Goal: Task Accomplishment & Management: Manage account settings

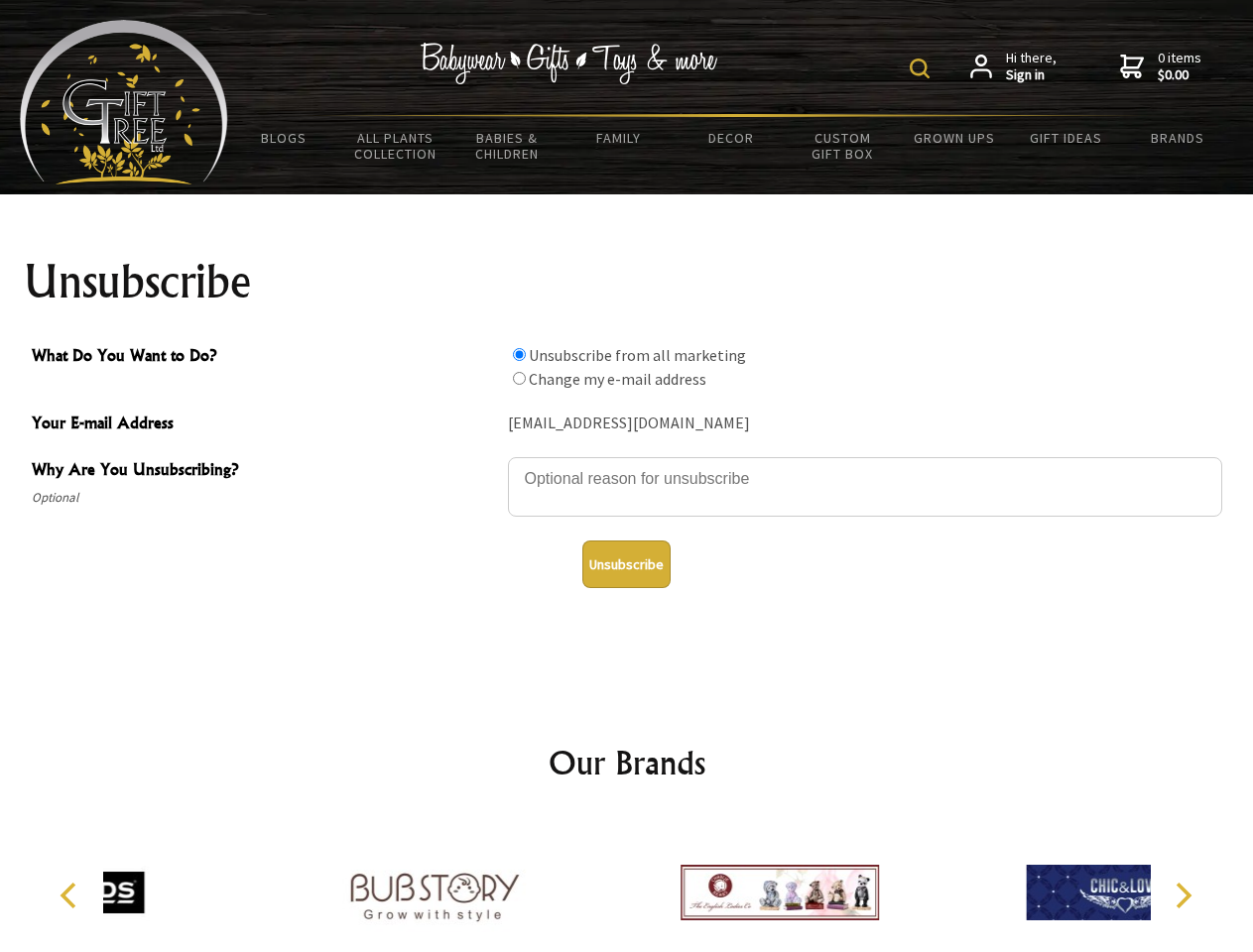
click at [922, 69] on img at bounding box center [920, 69] width 20 height 20
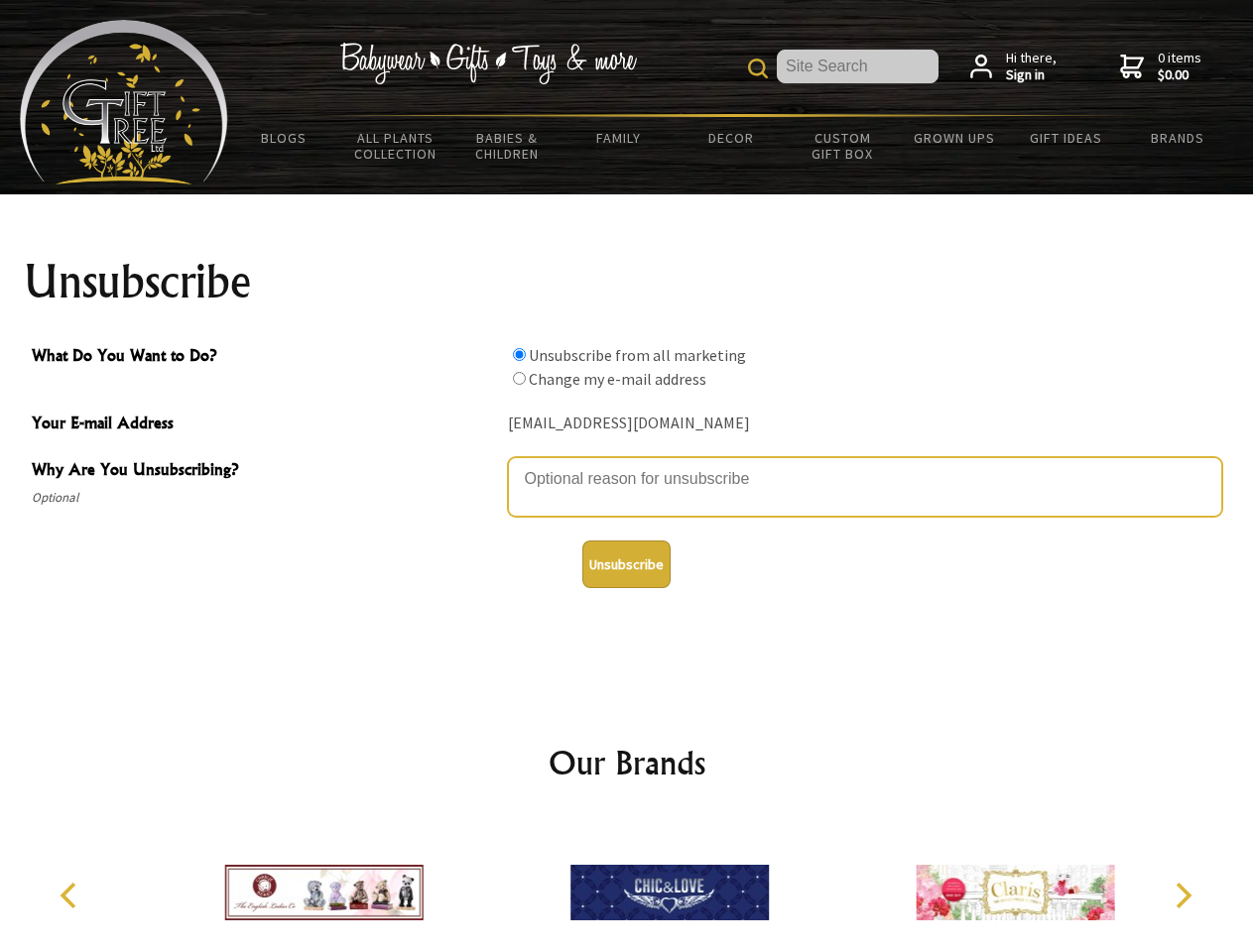
click at [627, 464] on textarea "Why Are You Unsubscribing?" at bounding box center [865, 487] width 714 height 60
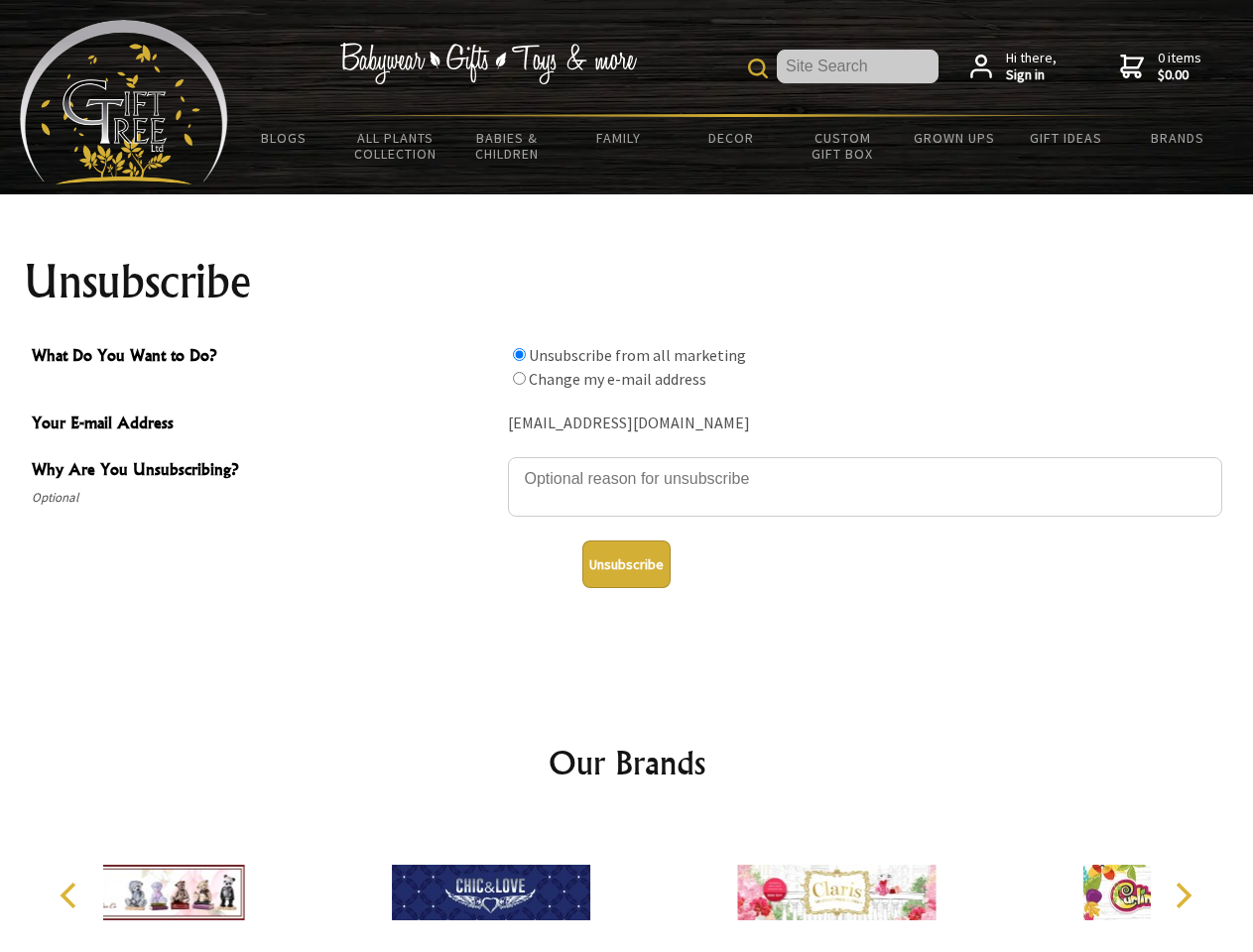
click at [519, 355] on input "What Do You Want to Do?" at bounding box center [519, 355] width 13 height 13
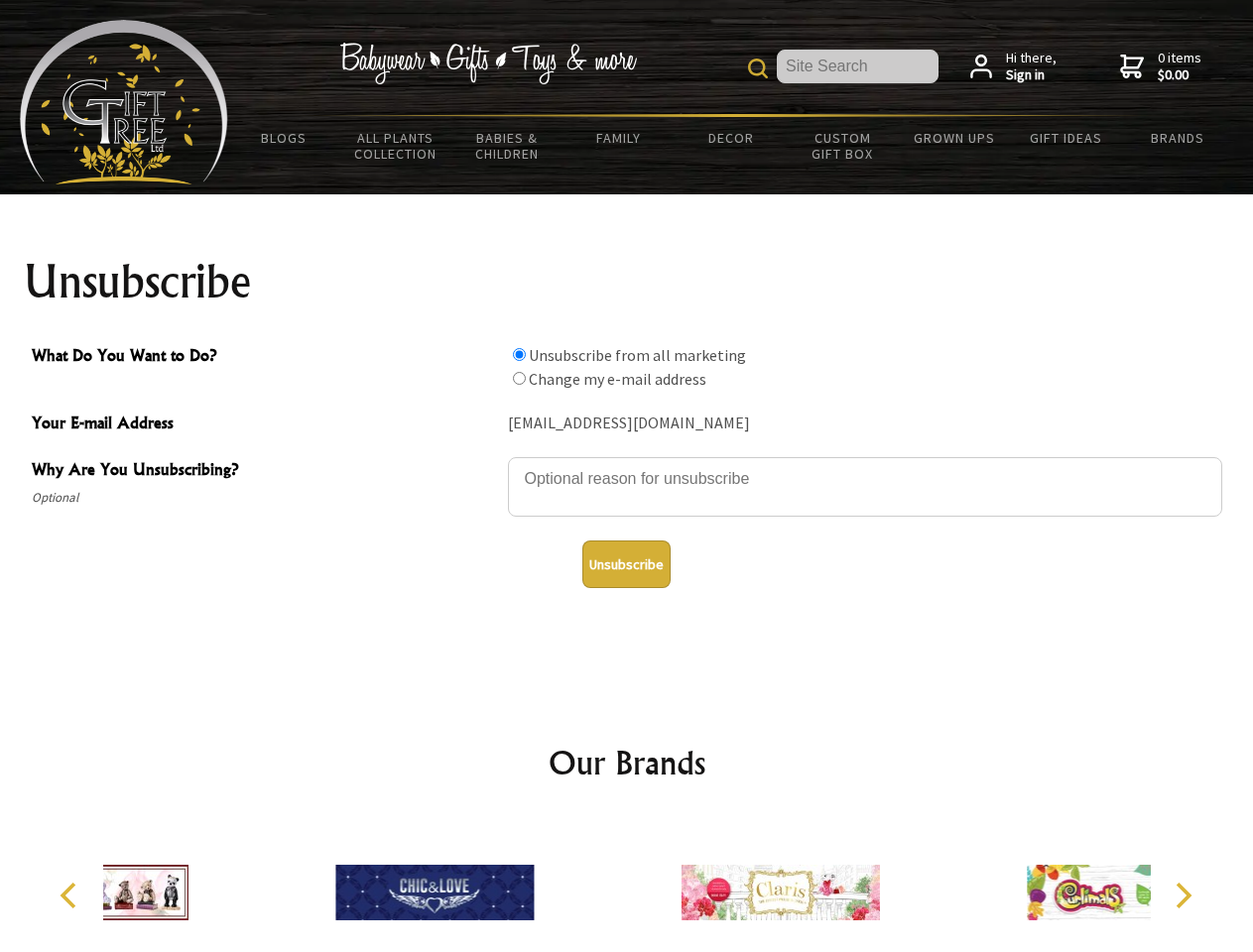
click at [519, 378] on input "What Do You Want to Do?" at bounding box center [519, 378] width 13 height 13
radio input "true"
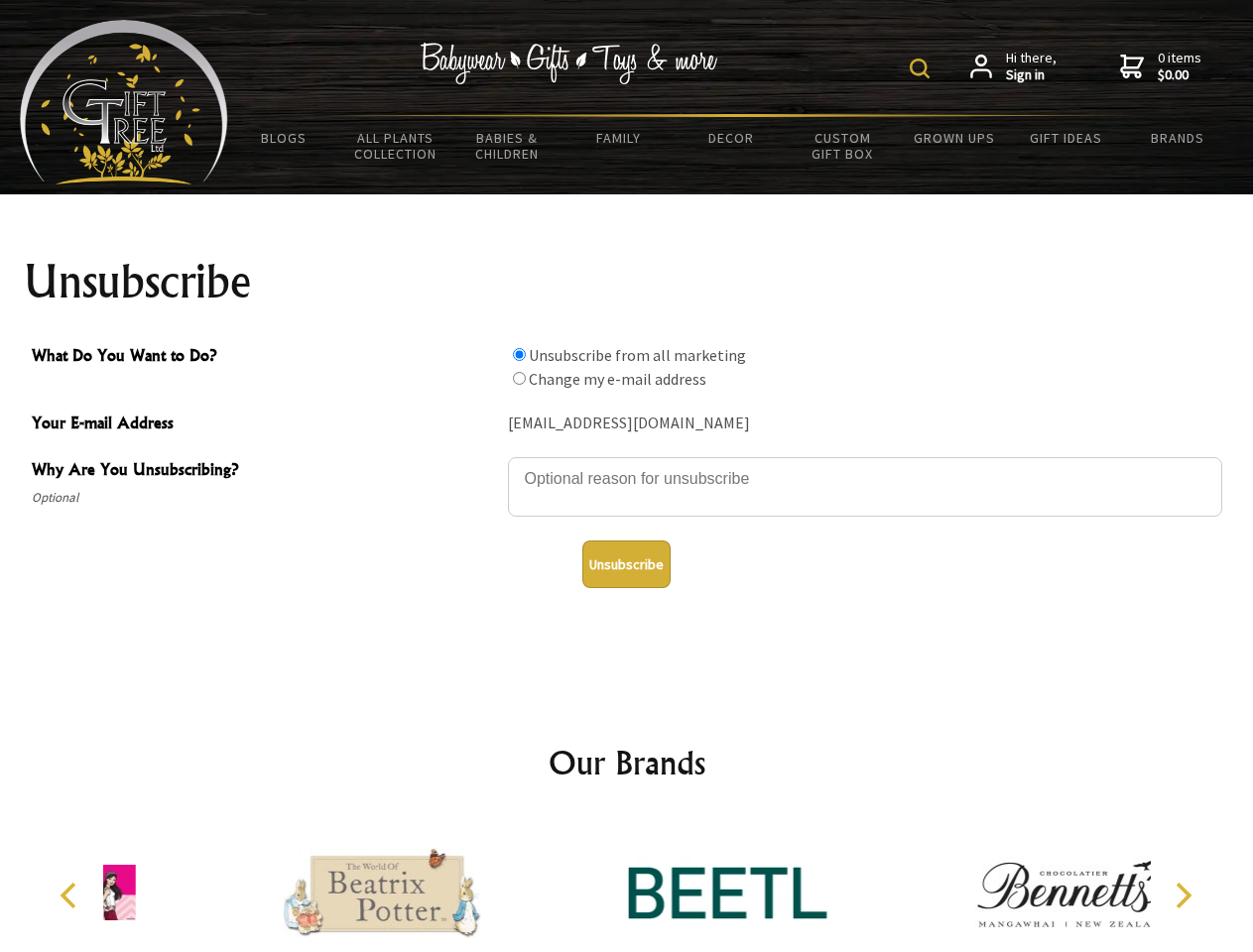
click at [922, 69] on img at bounding box center [920, 69] width 20 height 20
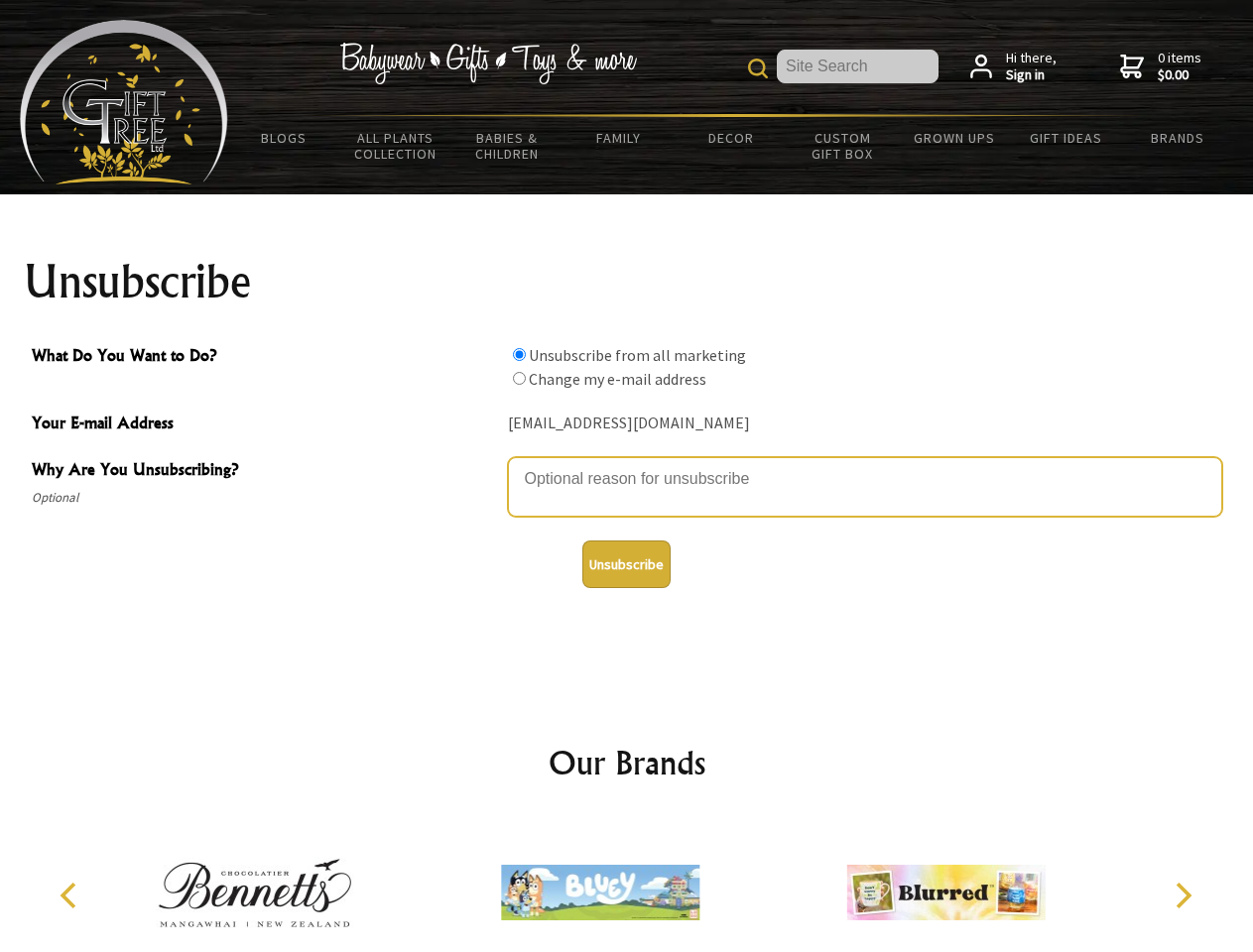
click at [627, 464] on textarea "Why Are You Unsubscribing?" at bounding box center [865, 487] width 714 height 60
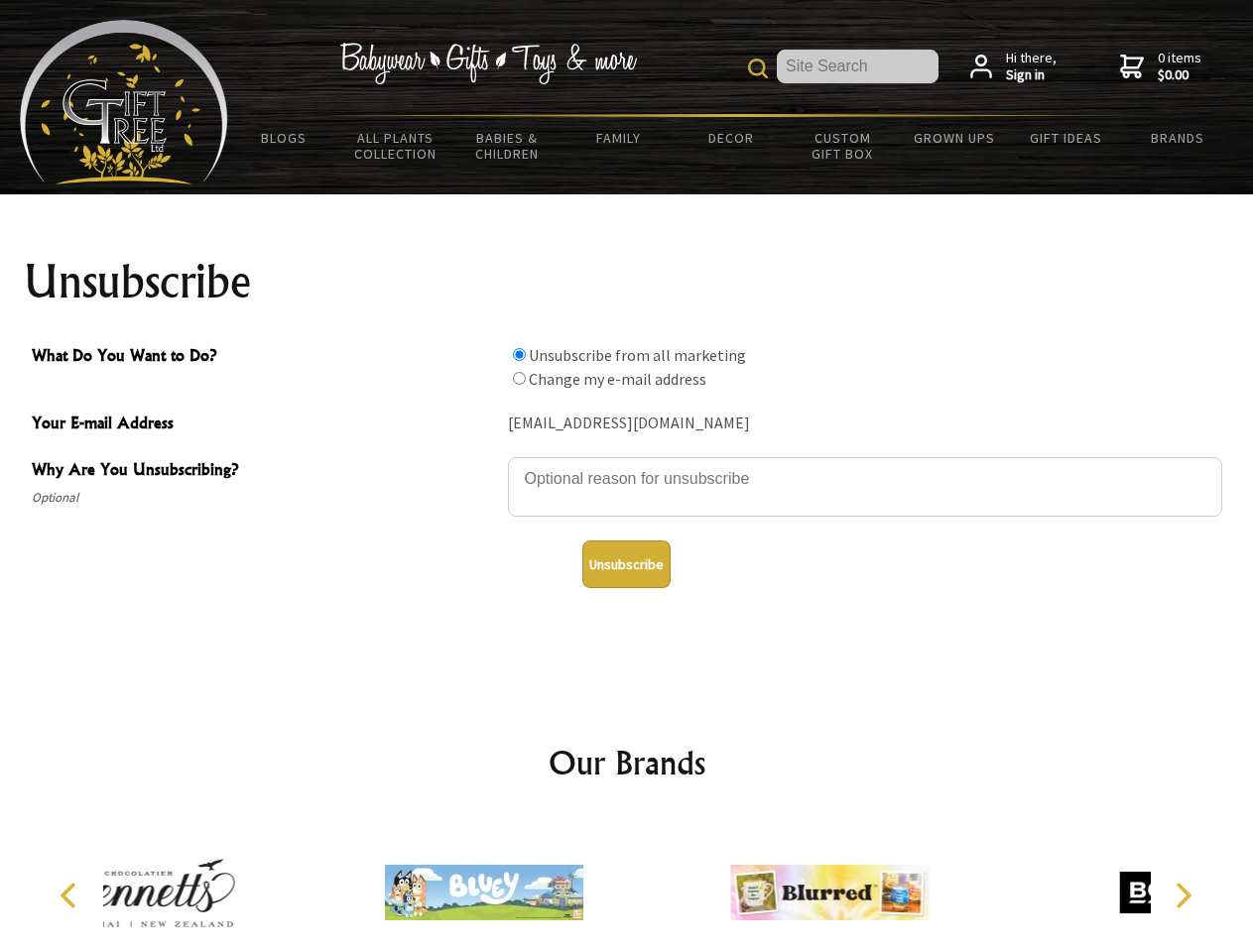
click at [519, 355] on input "What Do You Want to Do?" at bounding box center [519, 355] width 13 height 13
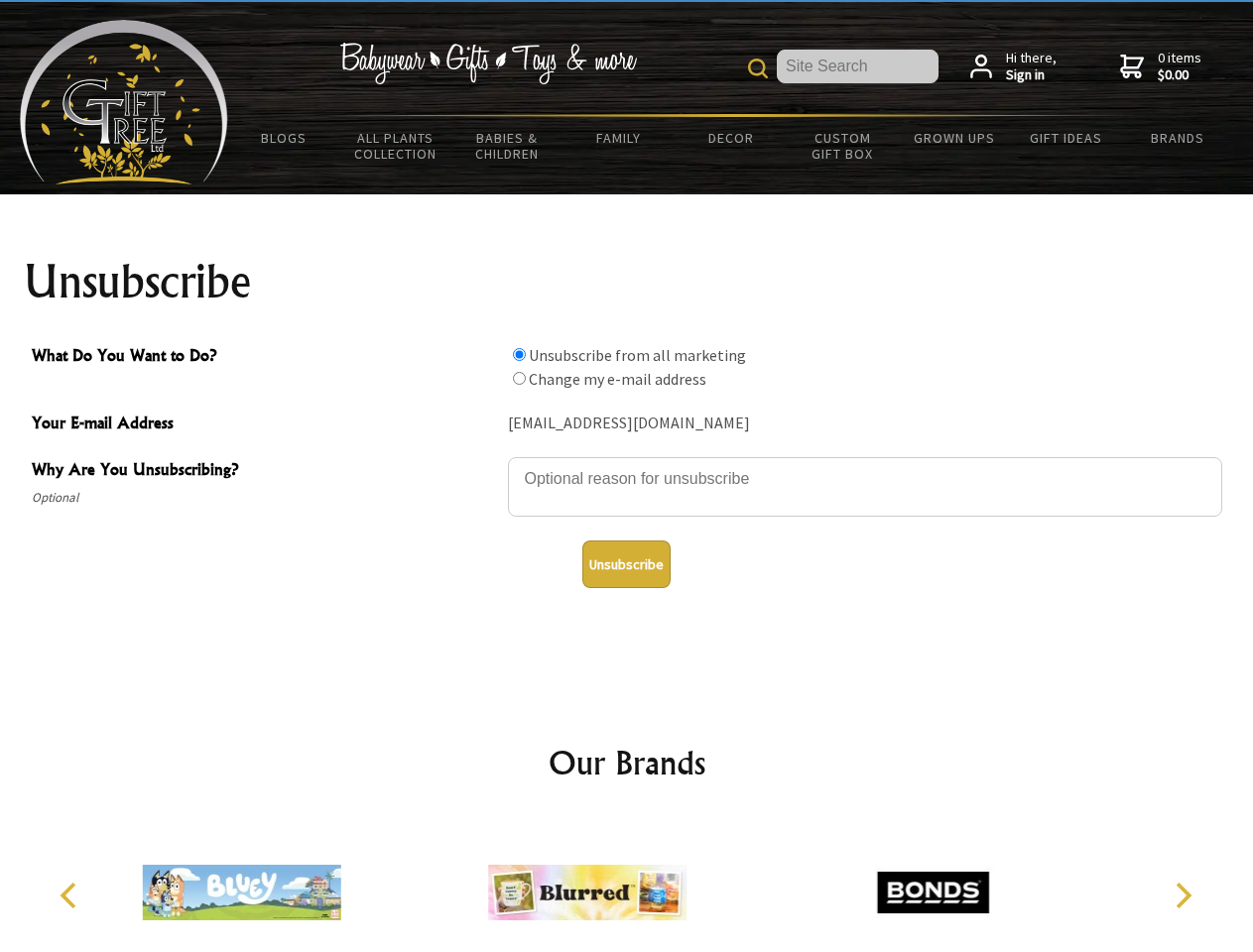
click at [519, 378] on input "What Do You Want to Do?" at bounding box center [519, 378] width 13 height 13
radio input "true"
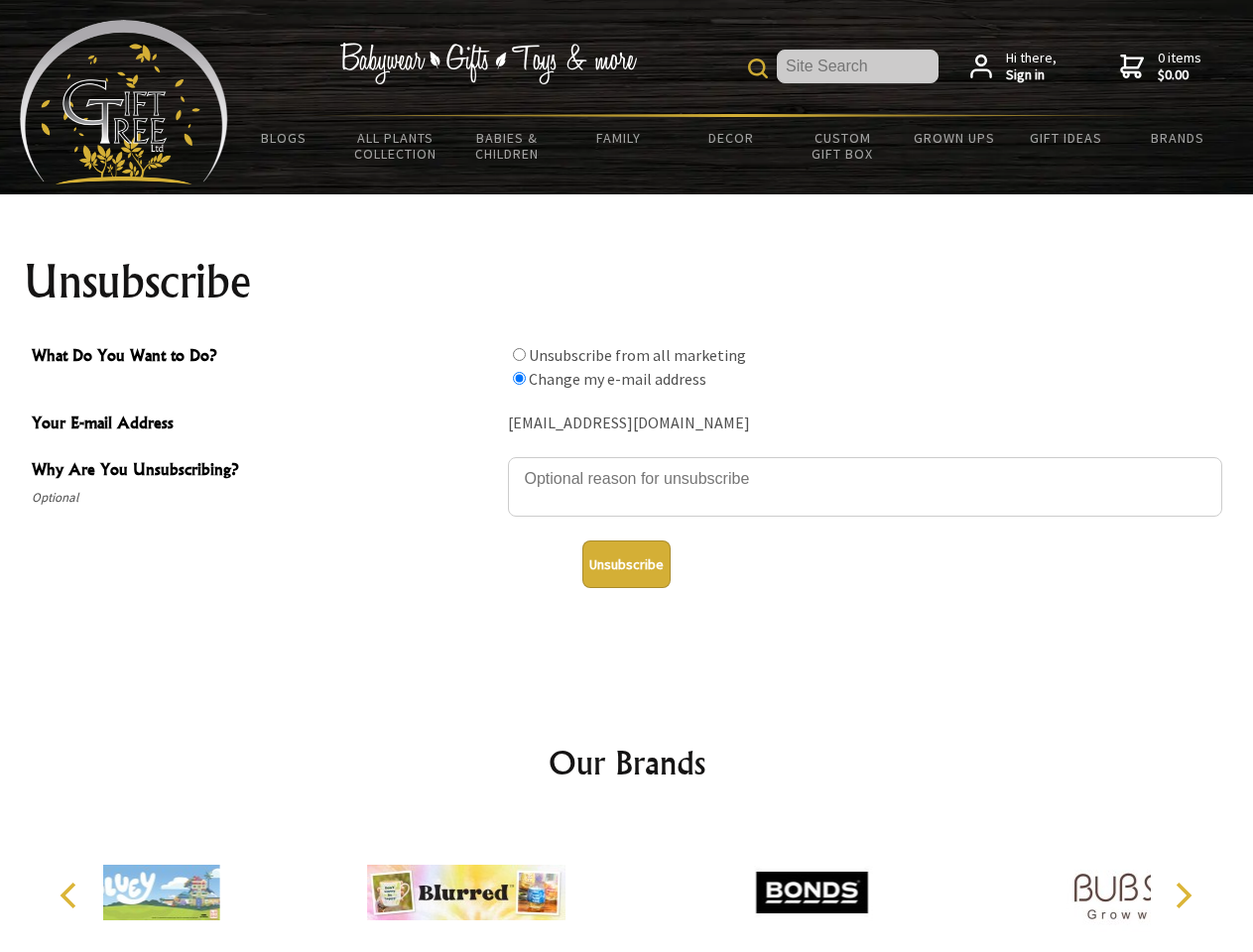
click at [626, 565] on button "Unsubscribe" at bounding box center [626, 565] width 89 height 48
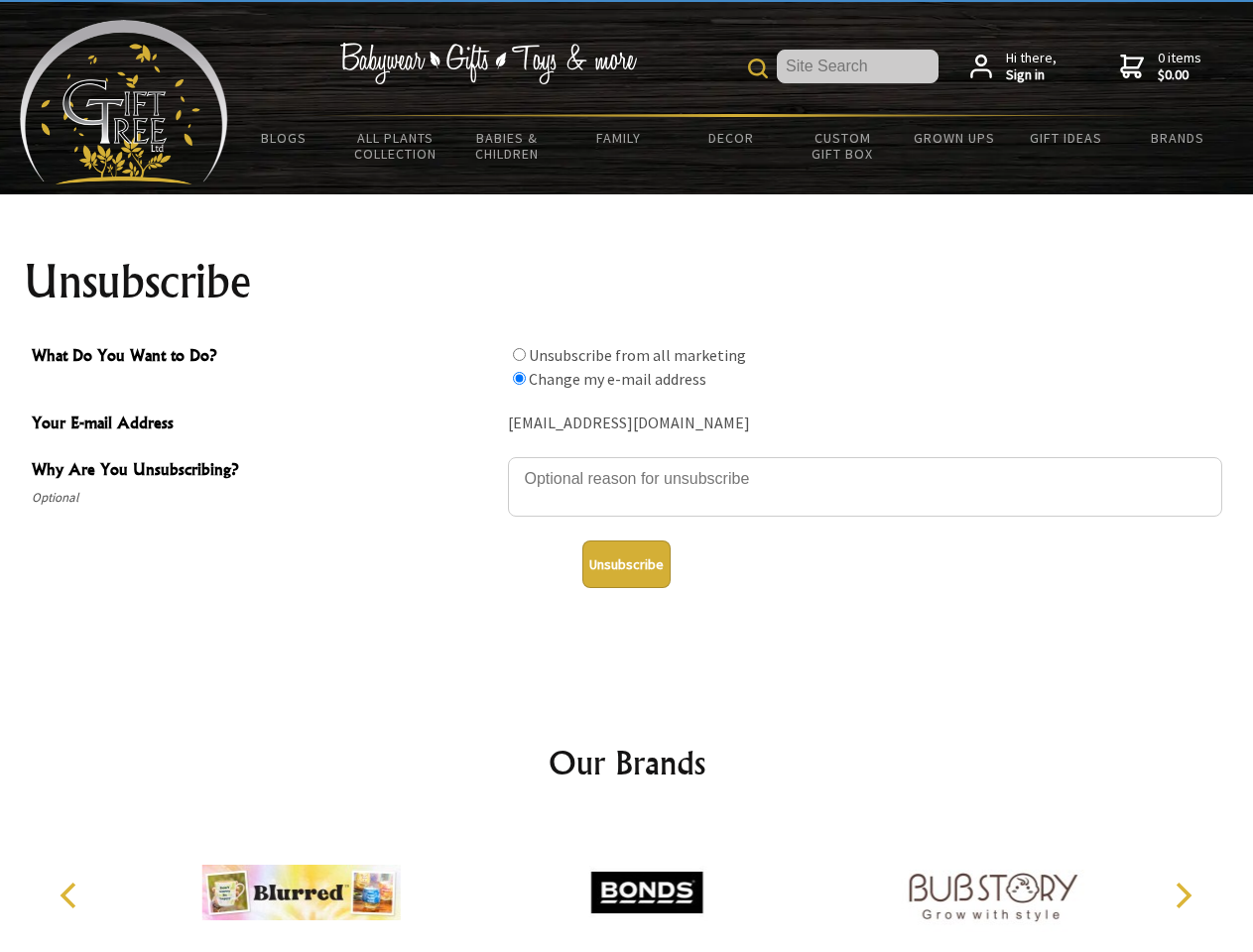
click at [627, 885] on img at bounding box center [646, 892] width 198 height 148
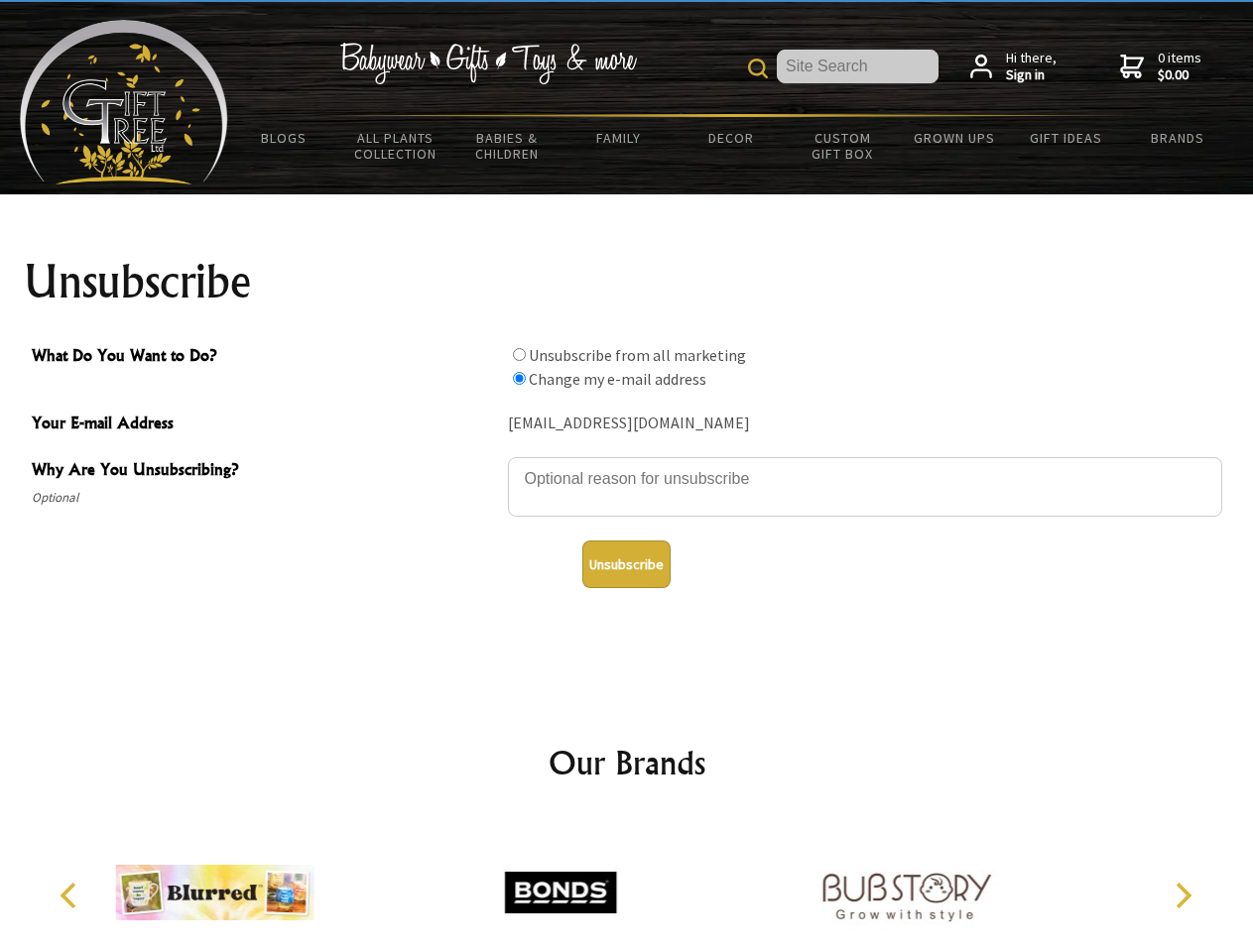
click at [72, 896] on icon "Previous" at bounding box center [71, 896] width 26 height 26
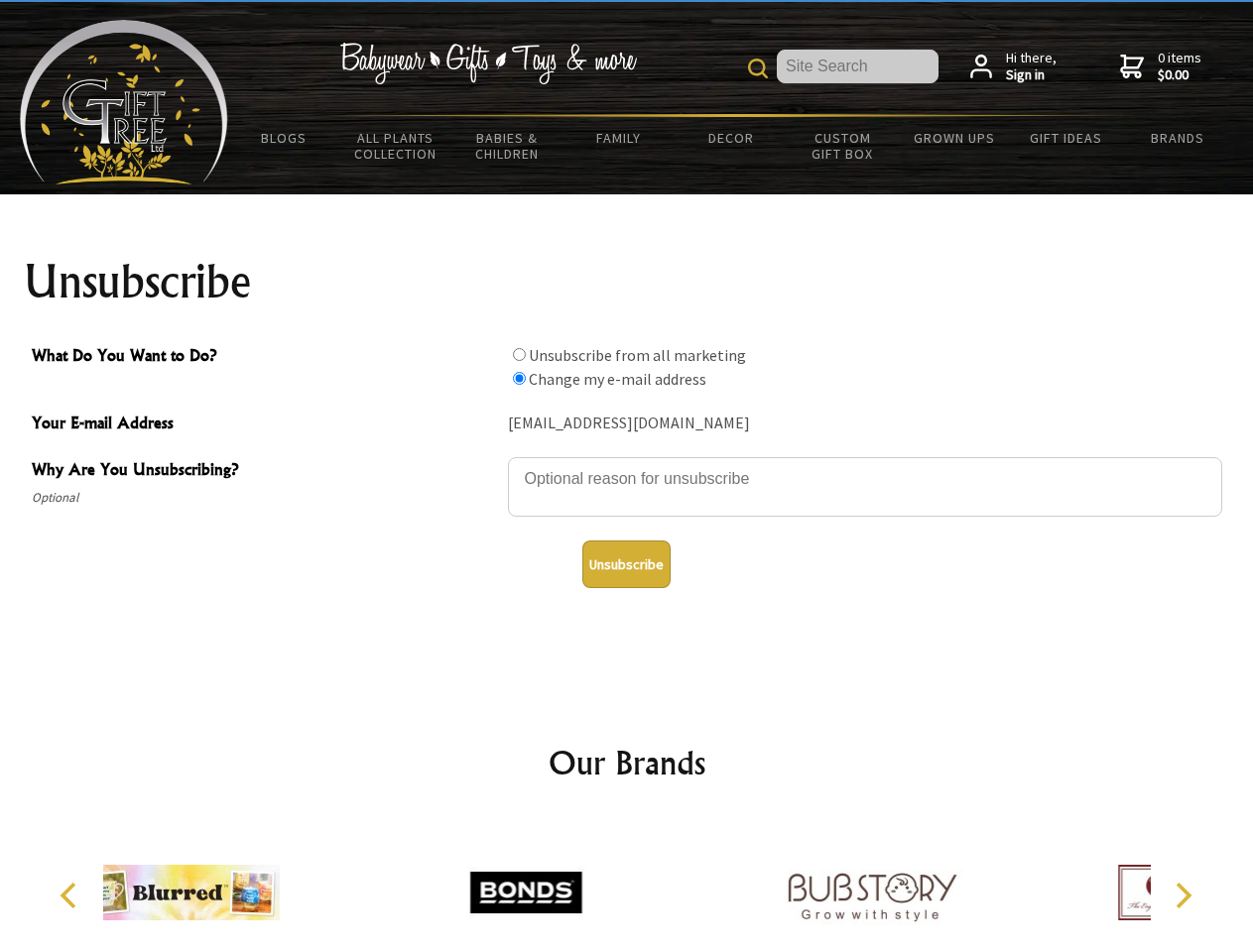
click at [1182, 896] on icon "Next" at bounding box center [1182, 896] width 26 height 26
